Goal: Task Accomplishment & Management: Manage account settings

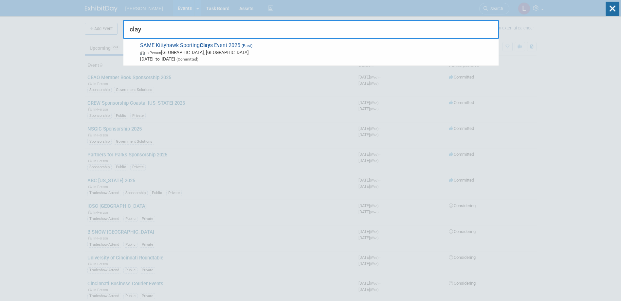
click at [133, 32] on input "clay" at bounding box center [311, 29] width 376 height 19
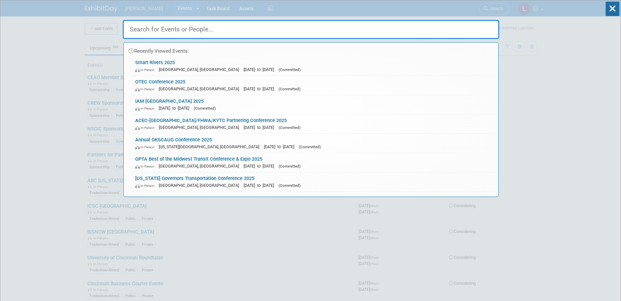
drag, startPoint x: 27, startPoint y: 96, endPoint x: 40, endPoint y: 91, distance: 14.6
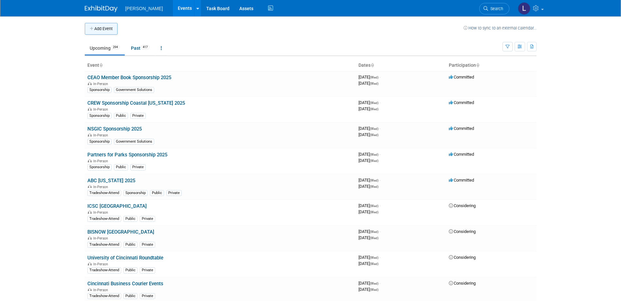
click at [98, 27] on button "Add Event" at bounding box center [101, 29] width 33 height 12
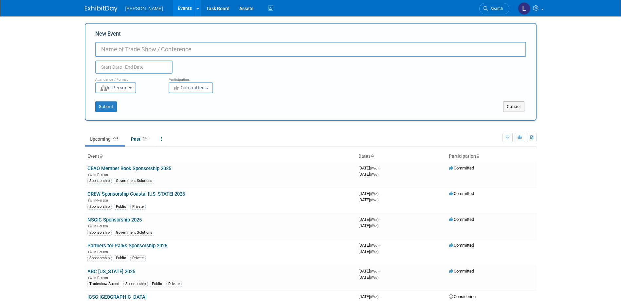
click at [191, 54] on input "New Event" at bounding box center [310, 49] width 431 height 15
type input "[GEOGRAPHIC_DATA] (IN) Commissioners' Golf Outing 2025"
click at [128, 67] on input "text" at bounding box center [133, 67] width 77 height 13
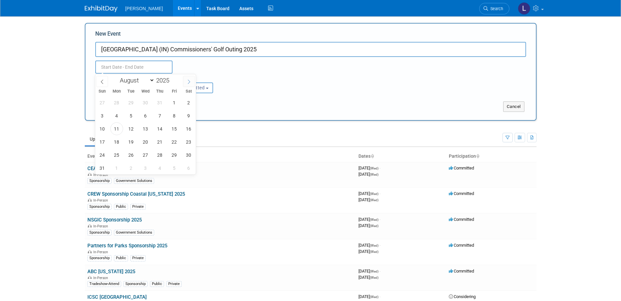
click at [187, 81] on icon at bounding box center [189, 82] width 5 height 5
select select "8"
click at [170, 114] on span "12" at bounding box center [174, 115] width 13 height 13
type input "[DATE] to [DATE]"
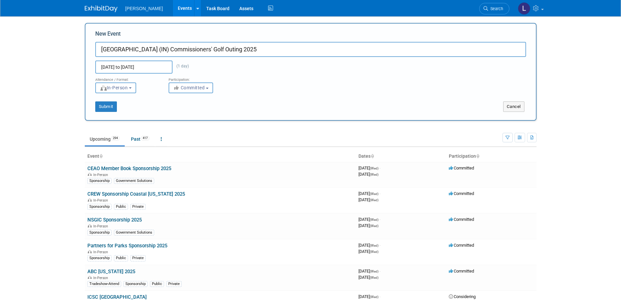
click at [43, 99] on body "[PERSON_NAME] Events Add Event Bulk Upload Events Shareable Event Boards Recent…" at bounding box center [310, 150] width 621 height 301
click at [107, 107] on button "Submit" at bounding box center [106, 106] width 22 height 10
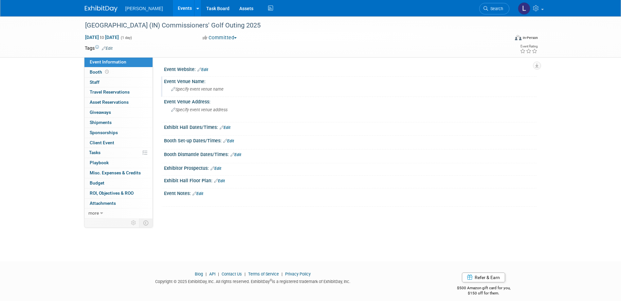
click at [194, 87] on span "Specify event venue name" at bounding box center [197, 89] width 52 height 5
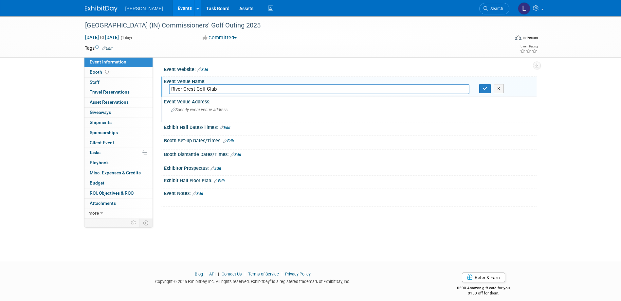
type input "River Crest Golf Club"
click at [186, 109] on span "Specify event venue address" at bounding box center [199, 109] width 56 height 5
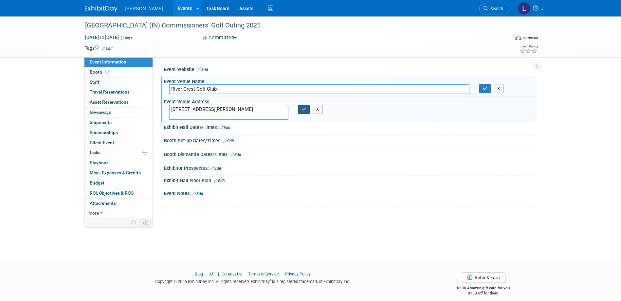
type textarea "14 Club House Drive, Covington, IN"
click at [303, 111] on icon "button" at bounding box center [304, 109] width 5 height 4
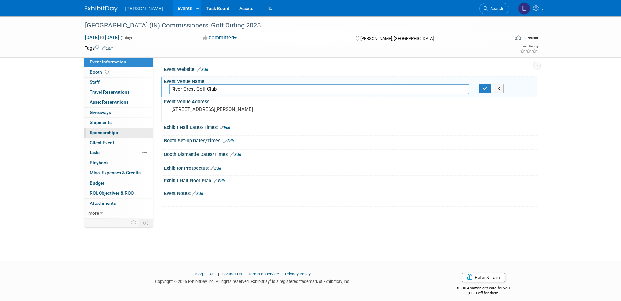
click at [109, 131] on span "Sponsorships 0" at bounding box center [104, 132] width 28 height 5
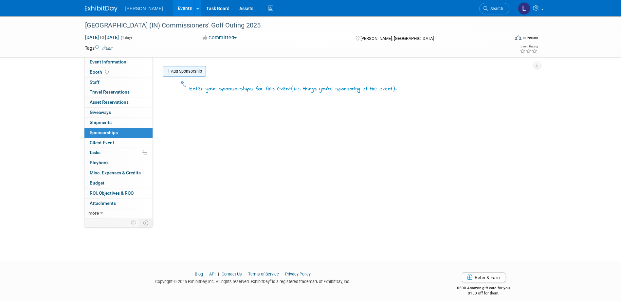
click at [195, 74] on link "Add Sponsorship" at bounding box center [184, 71] width 43 height 10
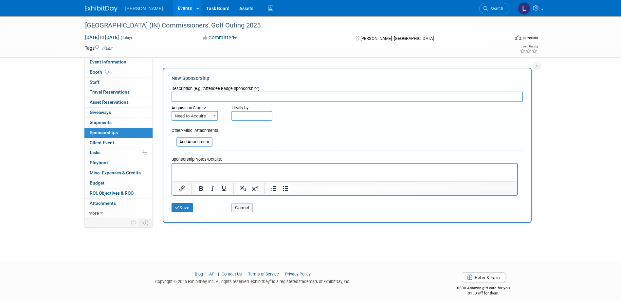
click at [189, 98] on input "text" at bounding box center [347, 97] width 351 height 10
paste input "Hole Sponsor + Foursome"
type input "Hole Sponsor + Foursome ($1,000)"
click at [242, 115] on input "text" at bounding box center [251, 116] width 41 height 10
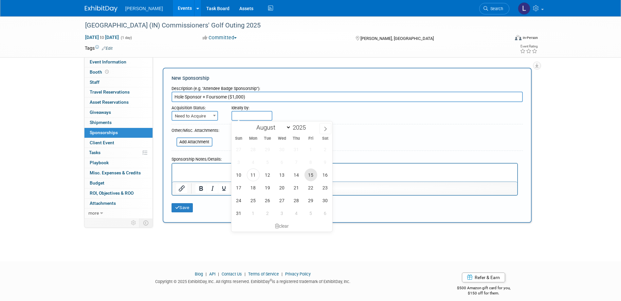
click at [308, 175] on span "15" at bounding box center [310, 175] width 13 height 13
type input "Aug 15, 2025"
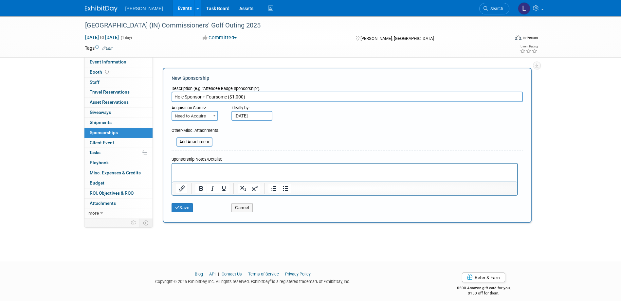
click at [219, 170] on p "Rich Text Area. Press ALT-0 for help." at bounding box center [344, 169] width 337 height 7
click at [184, 190] on icon "Insert/edit link" at bounding box center [182, 189] width 8 height 8
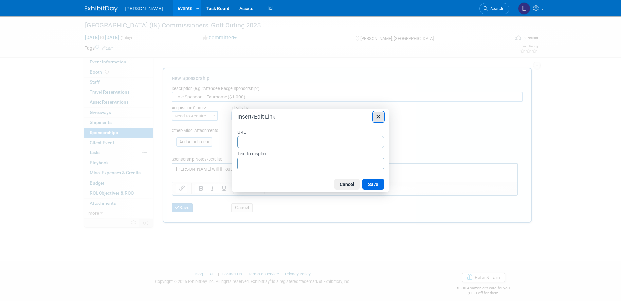
click at [379, 116] on icon "Close" at bounding box center [378, 117] width 4 height 4
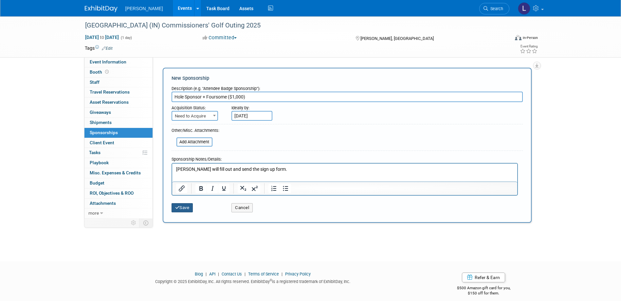
click at [190, 207] on button "Save" at bounding box center [183, 207] width 22 height 9
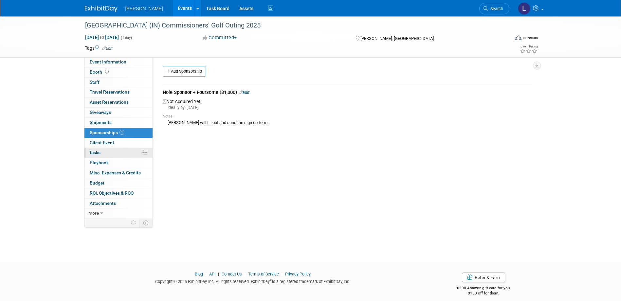
click at [99, 151] on span "Tasks 0%" at bounding box center [94, 152] width 11 height 5
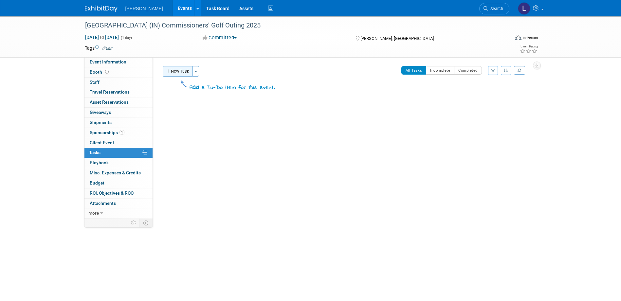
click at [175, 72] on button "New Task" at bounding box center [178, 71] width 30 height 10
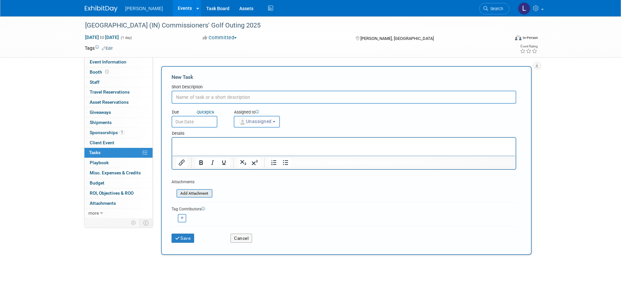
click at [186, 192] on input "file" at bounding box center [173, 194] width 78 height 8
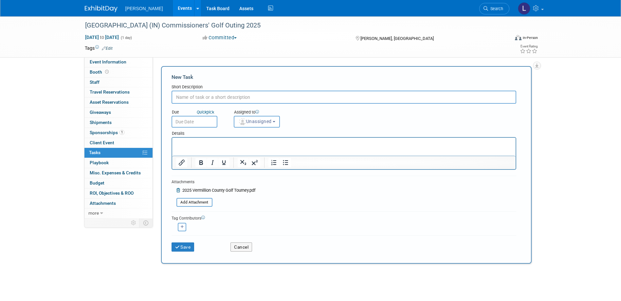
click at [199, 144] on p "Rich Text Area. Press ALT-0 for help." at bounding box center [344, 143] width 336 height 7
click at [211, 100] on input "text" at bounding box center [344, 97] width 345 height 13
type input "Please order check for sponsorship"
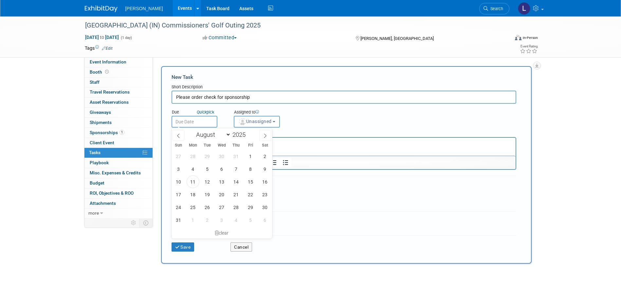
click at [193, 122] on input "text" at bounding box center [195, 122] width 46 height 12
click at [247, 183] on span "15" at bounding box center [250, 181] width 13 height 13
type input "Aug 15, 2025"
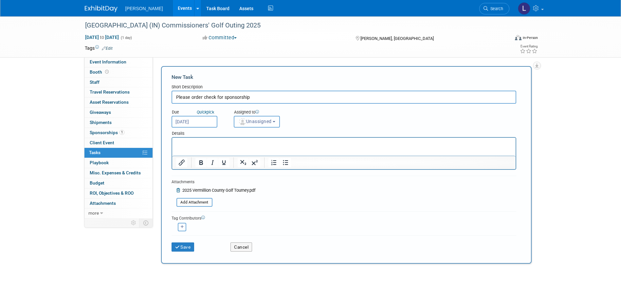
click at [259, 123] on span "Unassigned" at bounding box center [254, 121] width 33 height 5
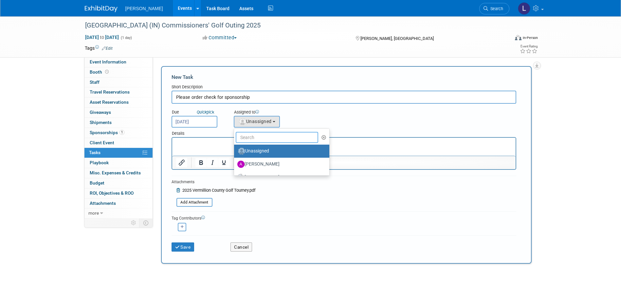
click at [245, 138] on input "text" at bounding box center [277, 137] width 83 height 11
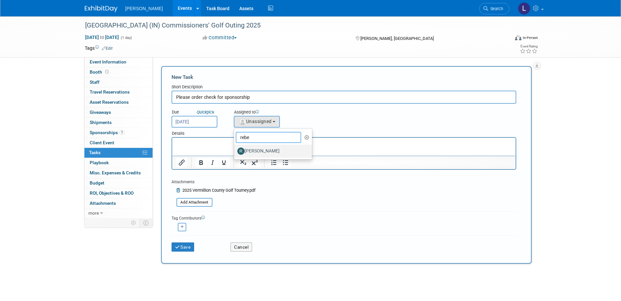
type input "rebe"
click at [248, 150] on label "Rebecca Deis" at bounding box center [271, 151] width 68 height 10
click at [235, 150] on input "Rebecca Deis" at bounding box center [233, 150] width 4 height 4
select select "844a177d-a181-44ff-a72a-5731d68e4351"
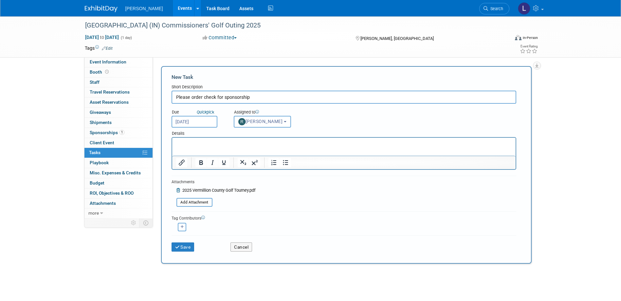
click at [200, 146] on p "Rich Text Area. Press ALT-0 for help." at bounding box center [344, 143] width 336 height 7
click at [373, 142] on p "We'll need a check for $1,000 to pay for a hole sponsor and fouresome. See the …" at bounding box center [344, 143] width 336 height 7
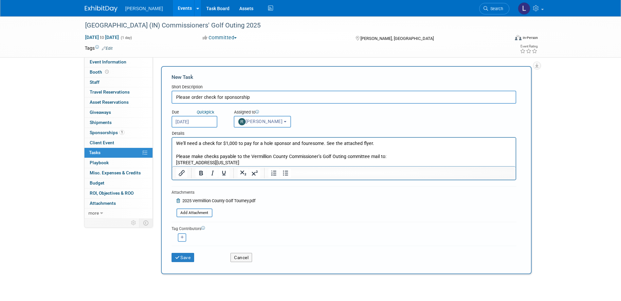
click at [324, 144] on p "We'll need a check for $1,000 to pay for a hole sponsor and fouresome. See the …" at bounding box center [344, 143] width 336 height 7
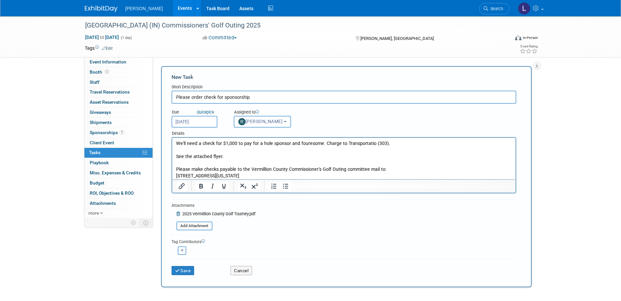
click at [288, 158] on p "See the attached flyer." at bounding box center [344, 157] width 336 height 7
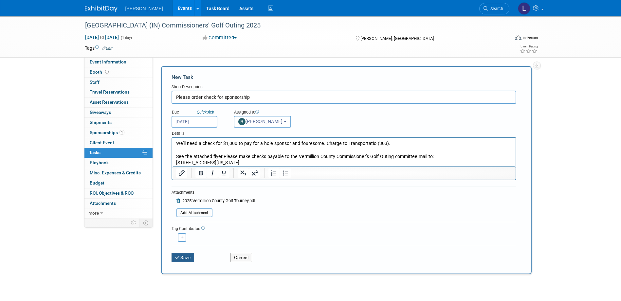
click at [180, 257] on icon "submit" at bounding box center [178, 258] width 6 height 5
